Goal: Navigation & Orientation: Find specific page/section

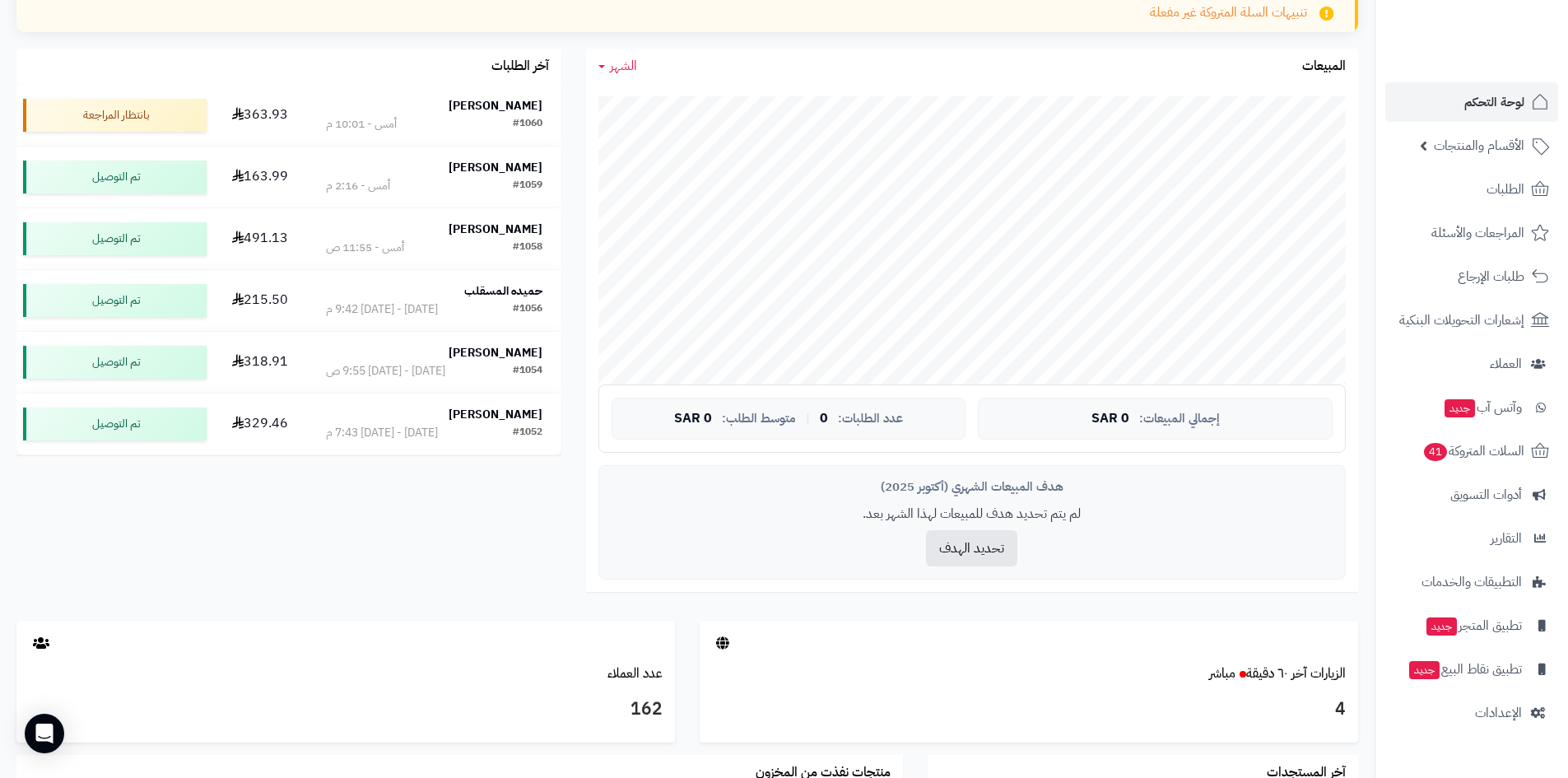
scroll to position [576, 0]
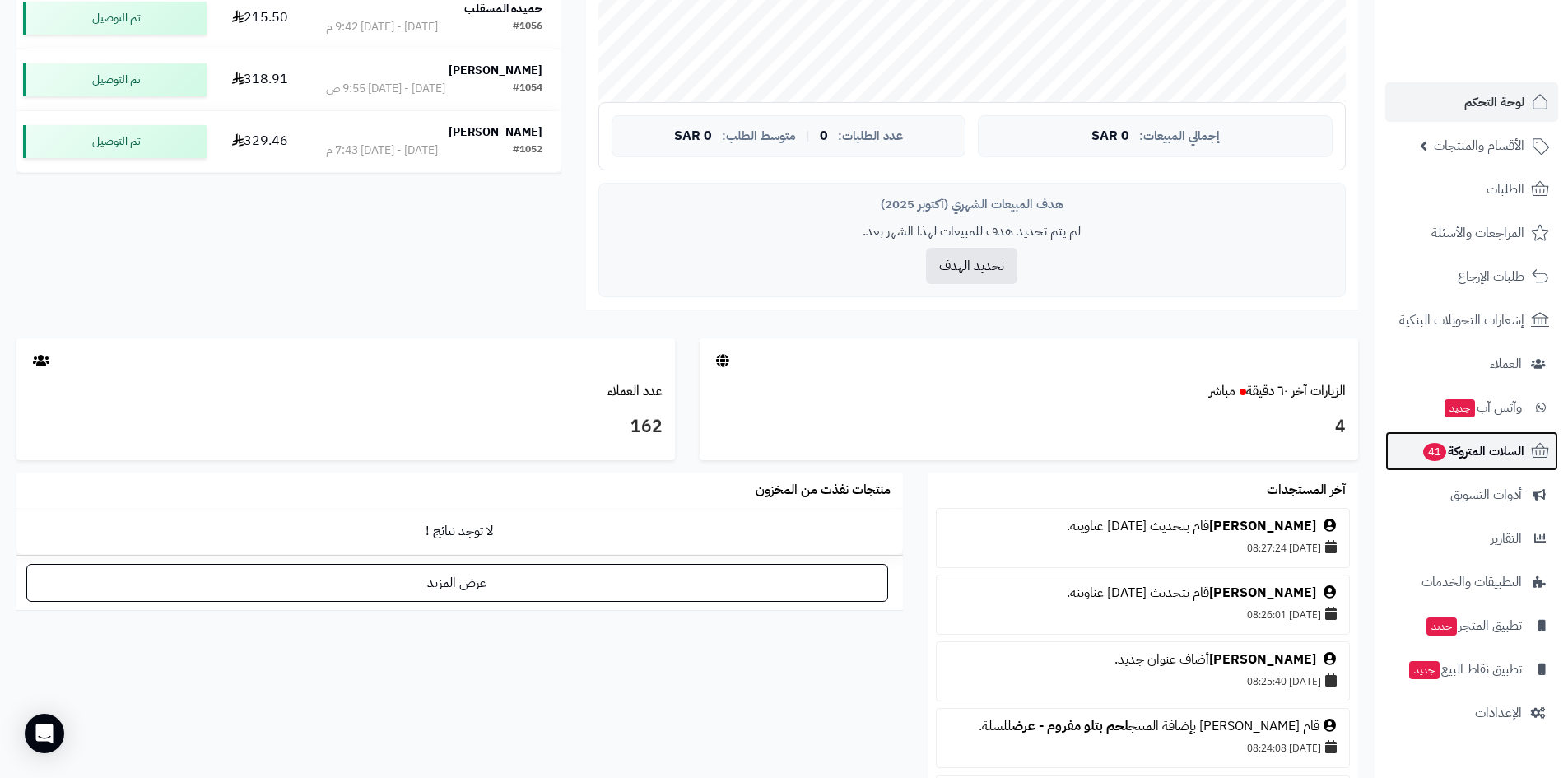
click at [1480, 449] on span "السلات المتروكة 41" at bounding box center [1472, 451] width 103 height 23
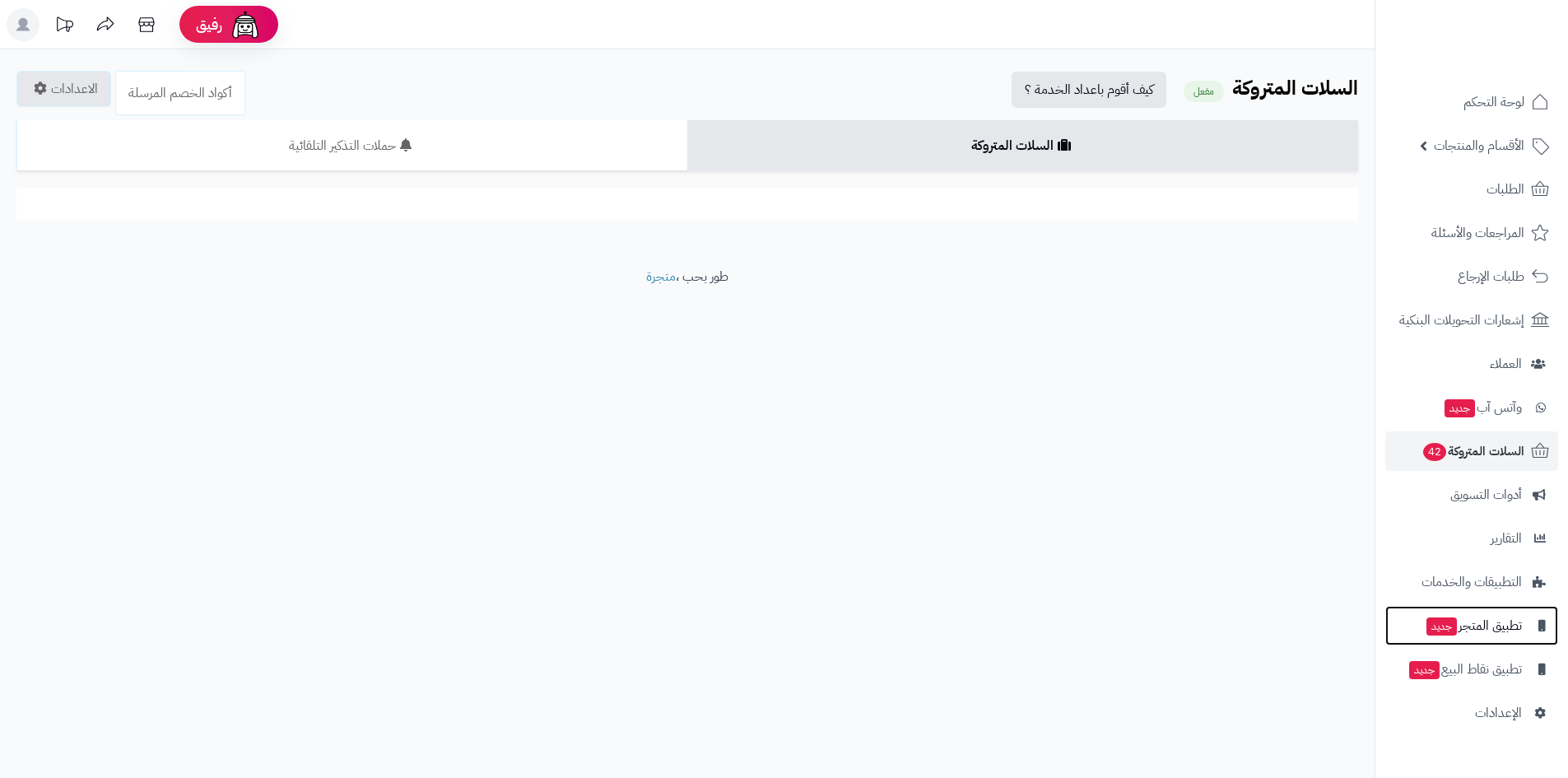
click at [1498, 633] on span "تطبيق المتجر جديد" at bounding box center [1473, 625] width 97 height 23
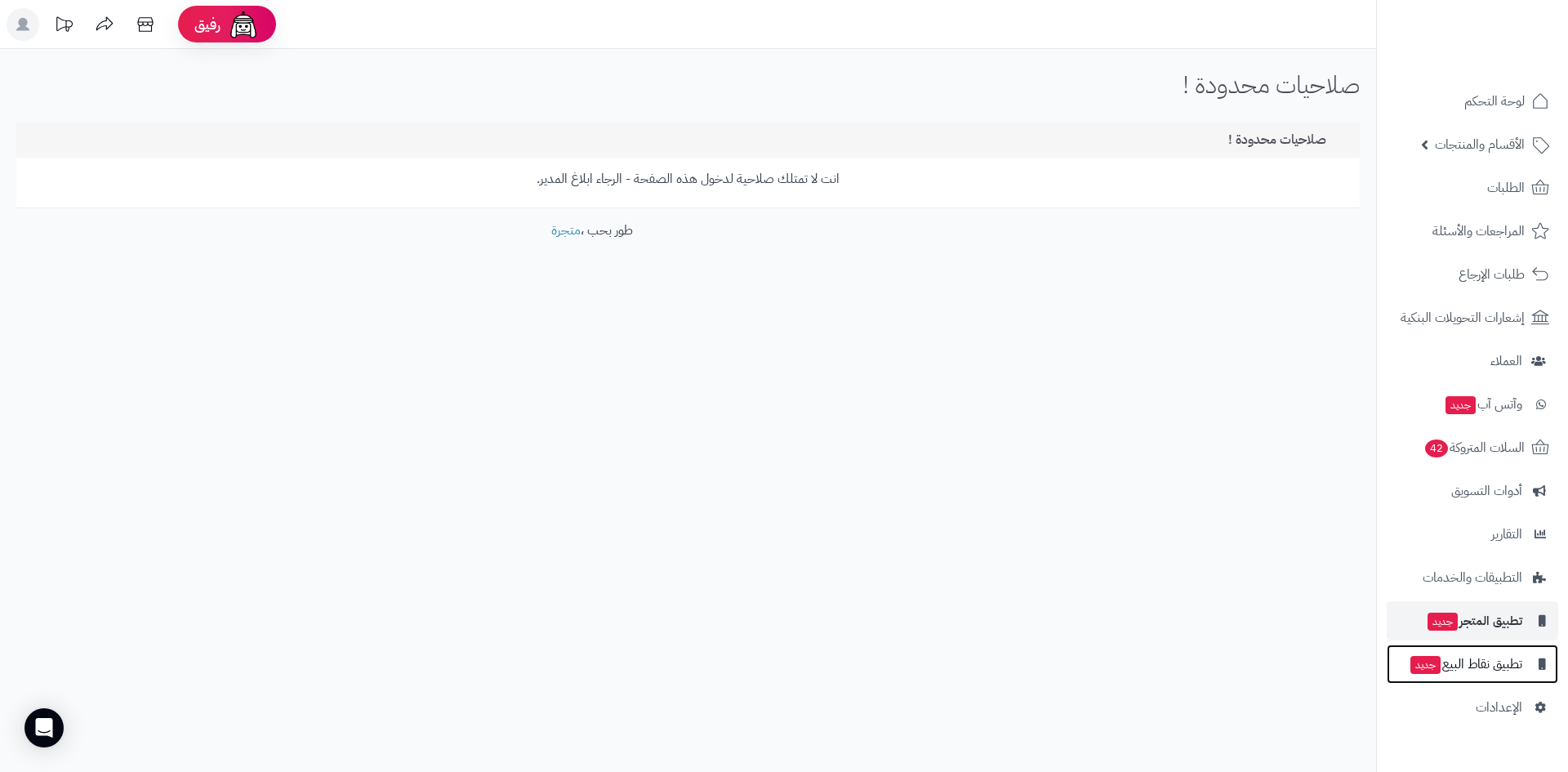
click at [1486, 665] on span "تطبيق نقاط البيع جديد" at bounding box center [1465, 664] width 114 height 23
click at [1506, 142] on span "الأقسام والمنتجات" at bounding box center [1480, 145] width 89 height 23
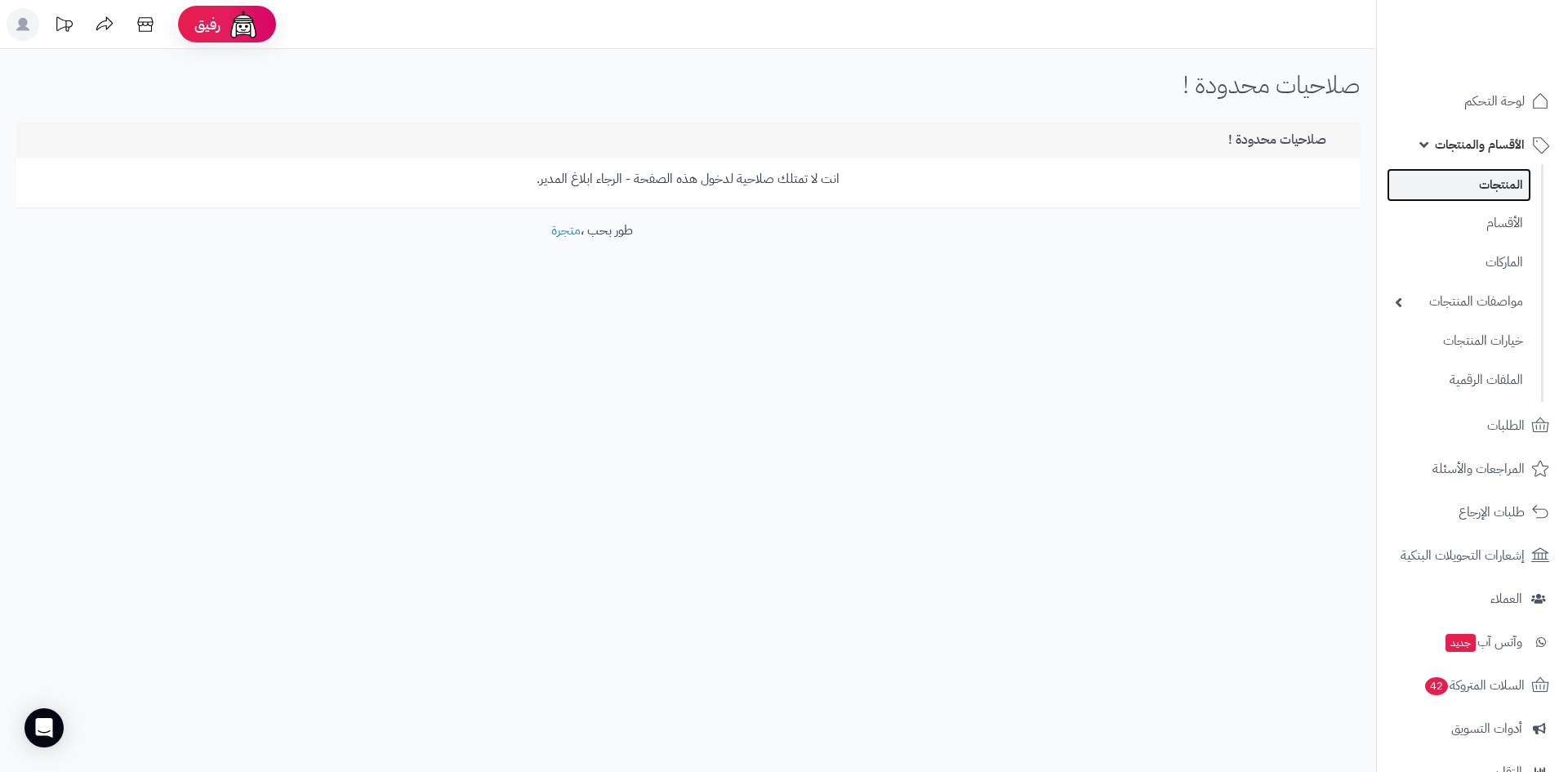
click at [1476, 189] on link "المنتجات" at bounding box center [1459, 185] width 145 height 33
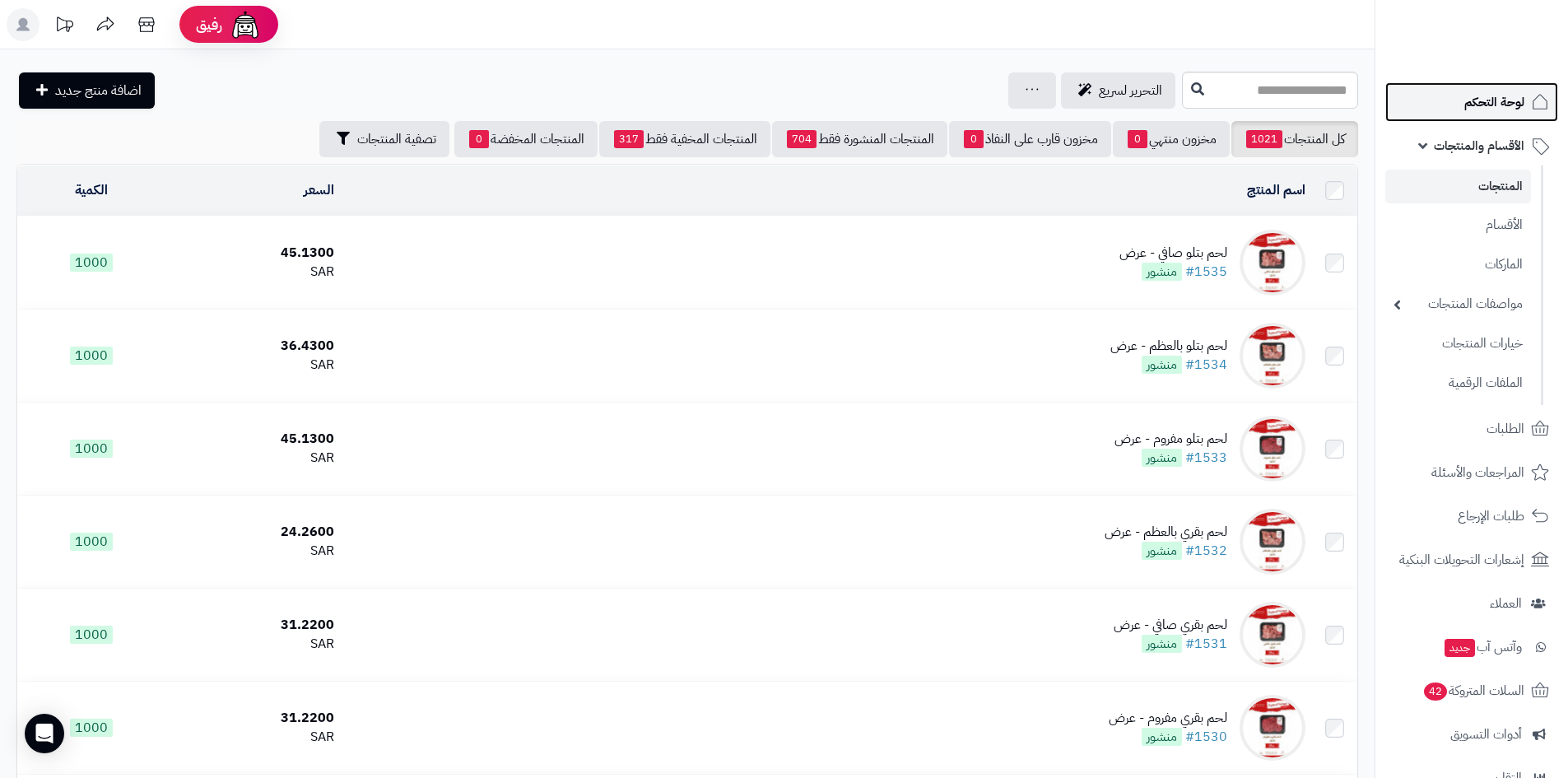
click at [1509, 101] on span "لوحة التحكم" at bounding box center [1494, 102] width 60 height 23
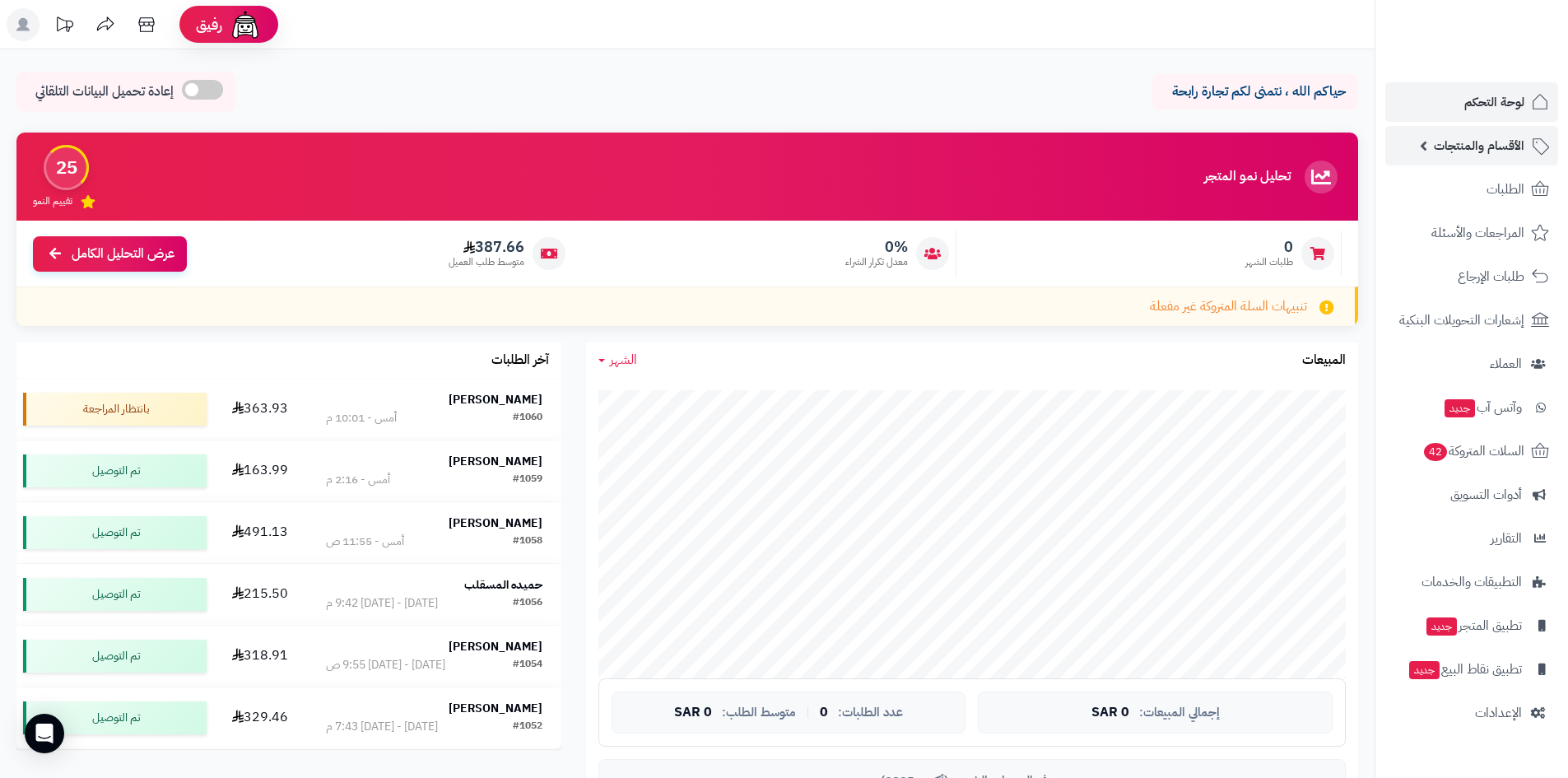
click at [1487, 158] on link "الأقسام والمنتجات" at bounding box center [1471, 146] width 173 height 39
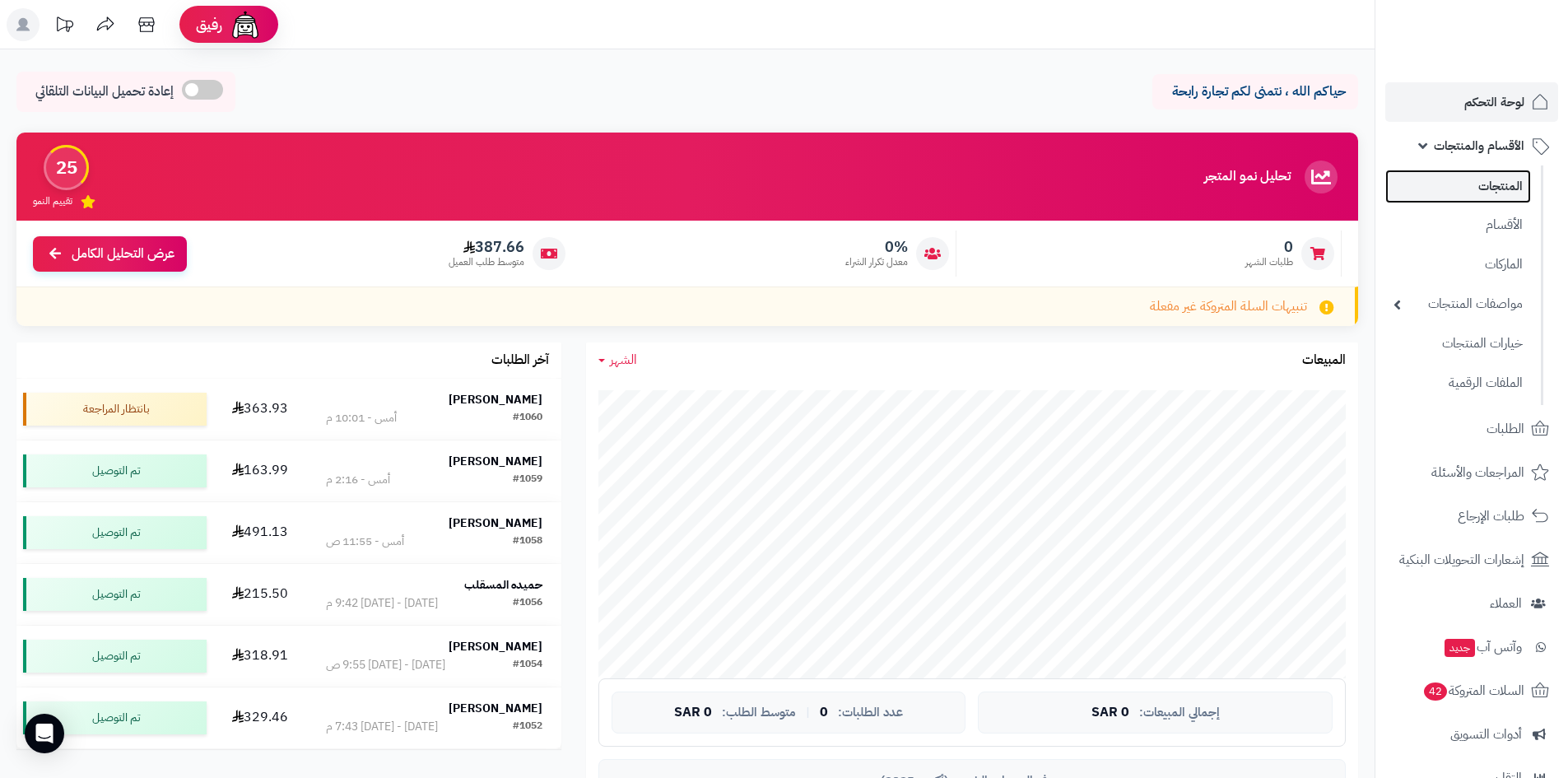
click at [1450, 201] on link "المنتجات" at bounding box center [1457, 186] width 146 height 33
